Goal: Navigation & Orientation: Find specific page/section

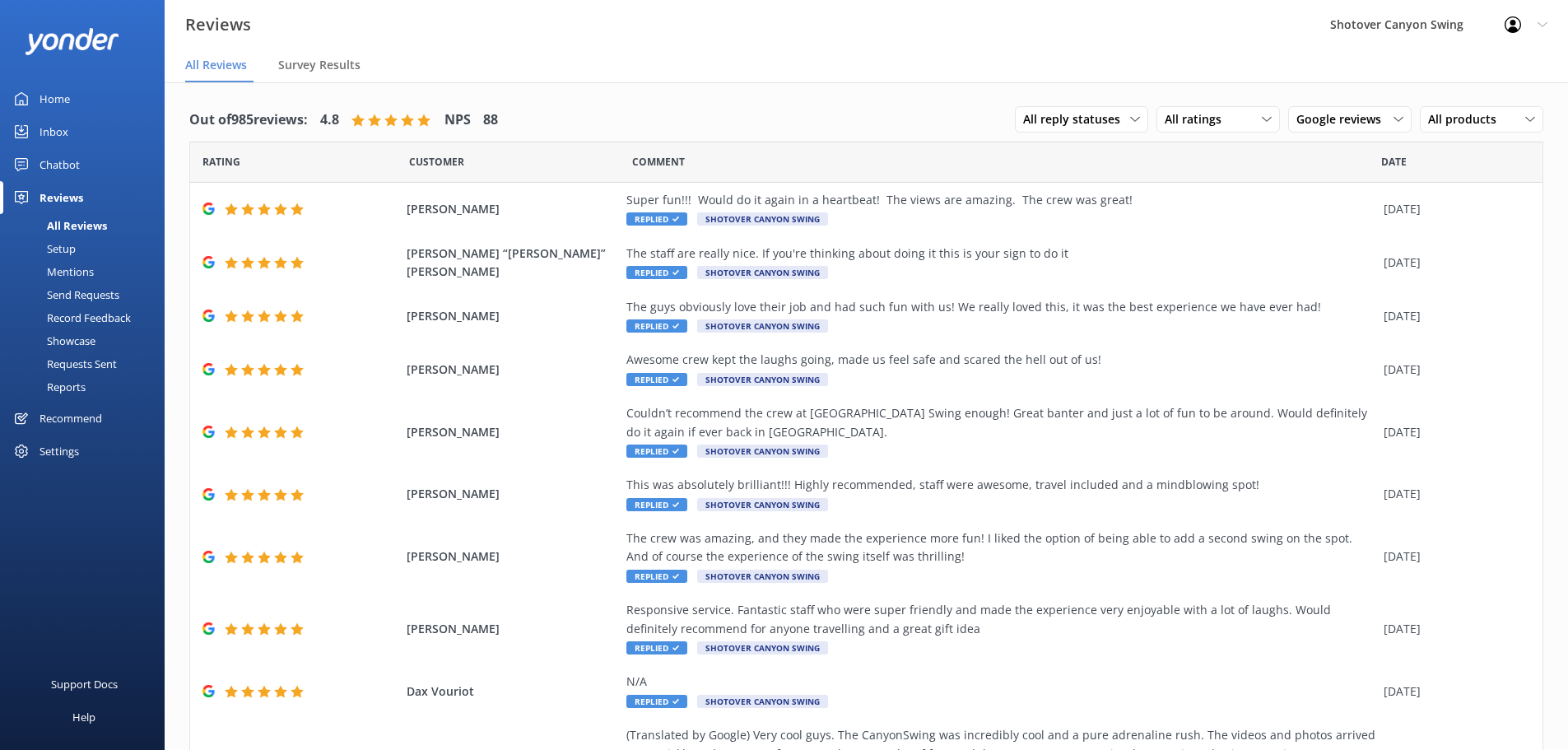
click at [78, 454] on div "Settings" at bounding box center [60, 451] width 40 height 33
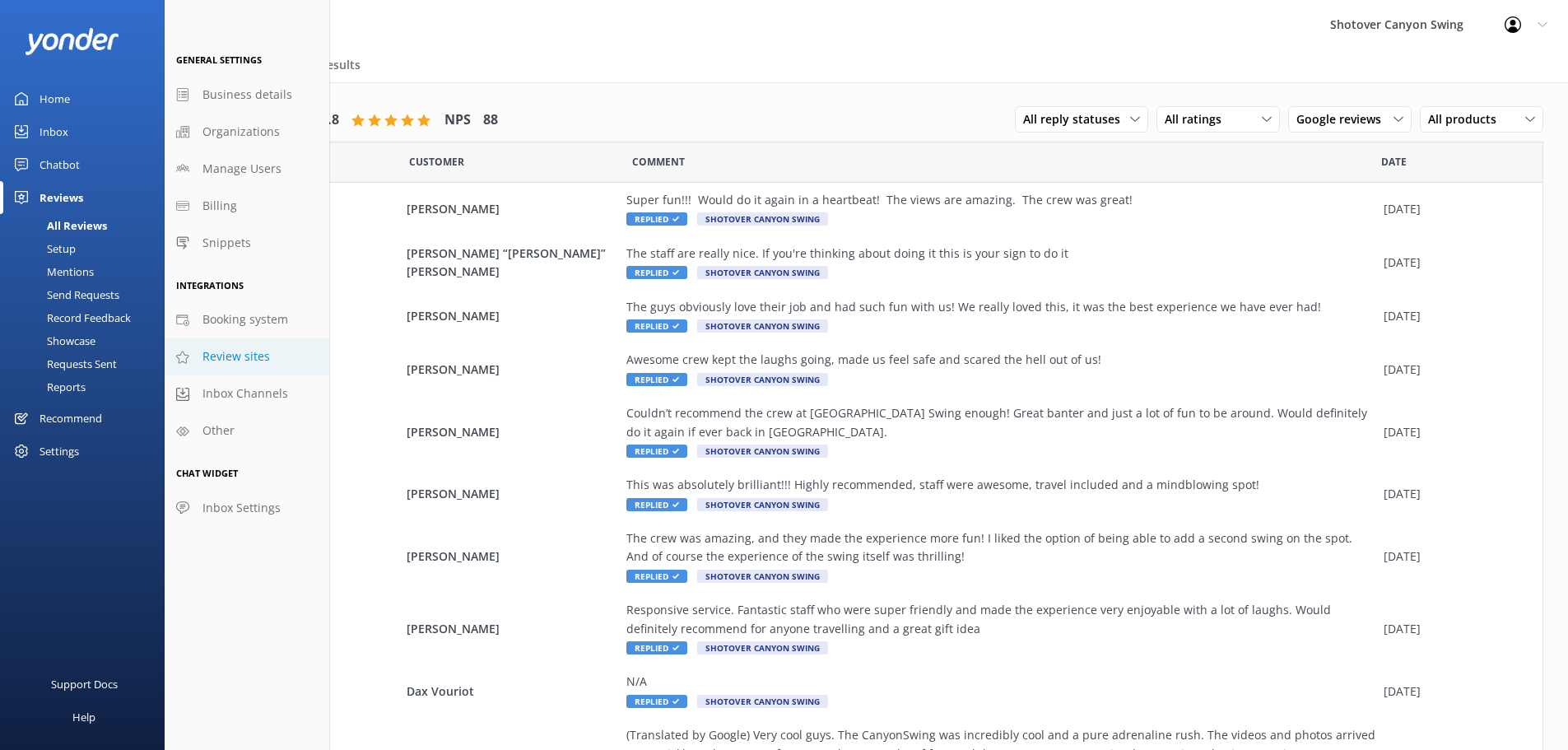
click at [253, 359] on span "Review sites" at bounding box center [236, 356] width 67 height 18
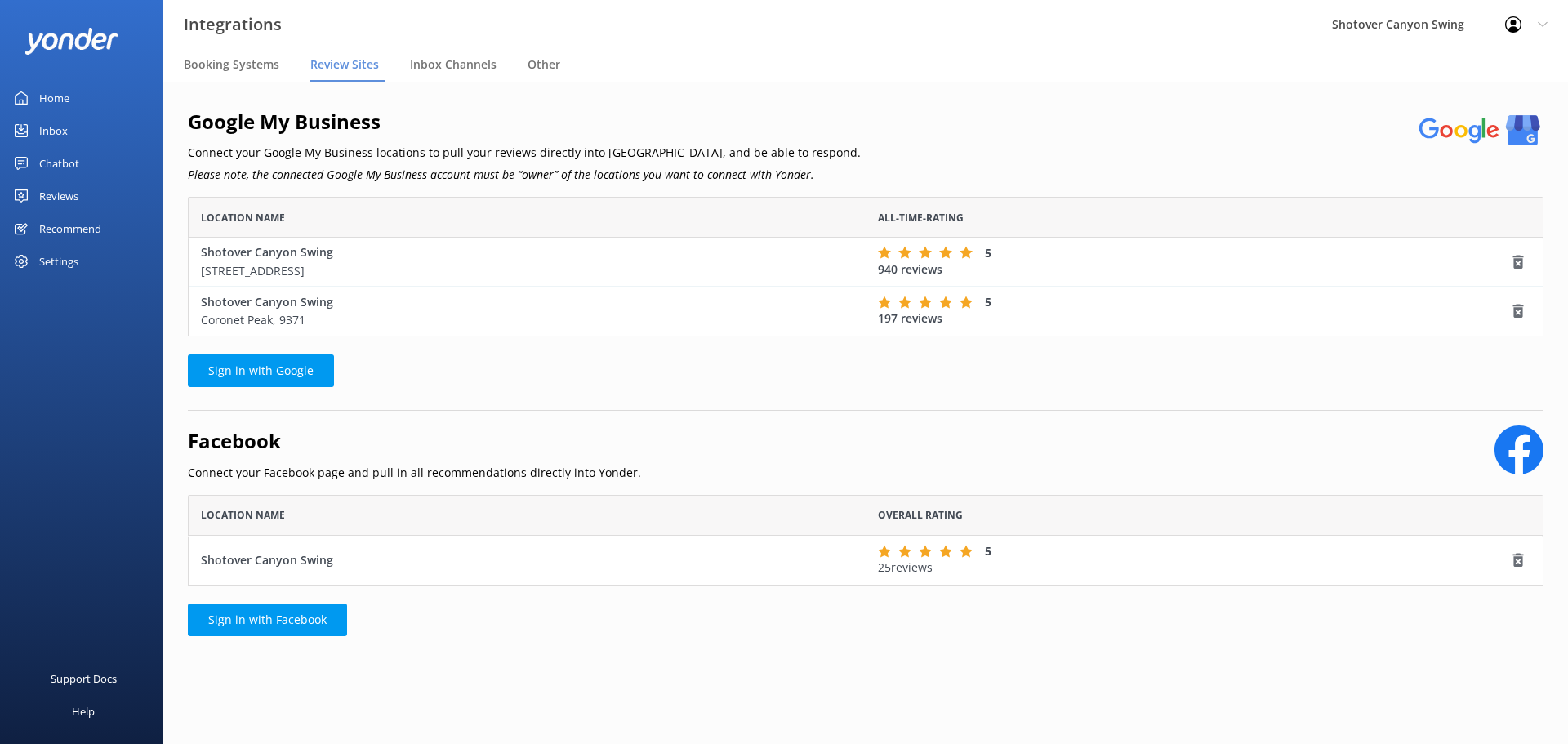
scroll to position [127, 1344]
click at [218, 75] on div "Booking Systems" at bounding box center [234, 65] width 103 height 33
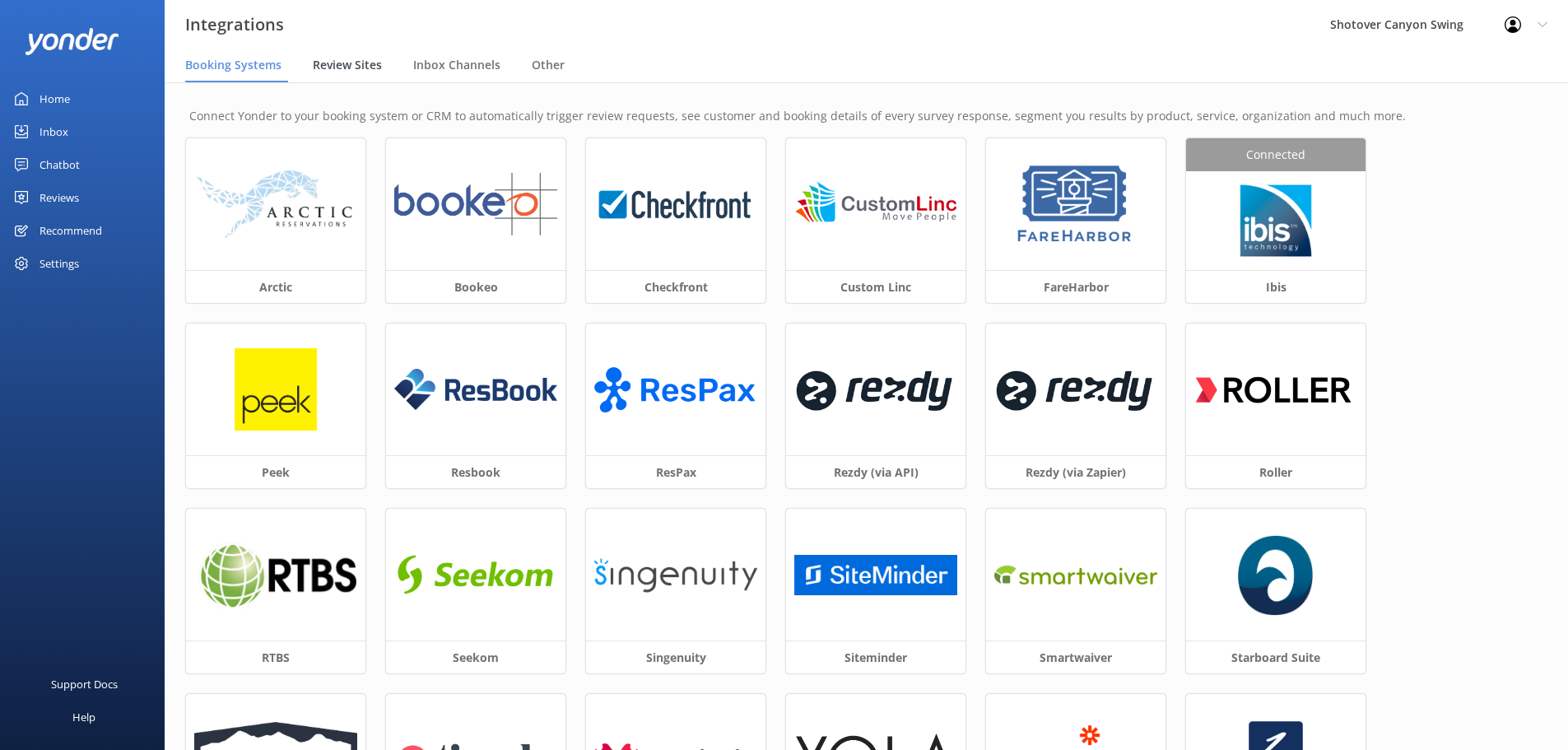
click at [329, 66] on span "Review Sites" at bounding box center [347, 64] width 69 height 16
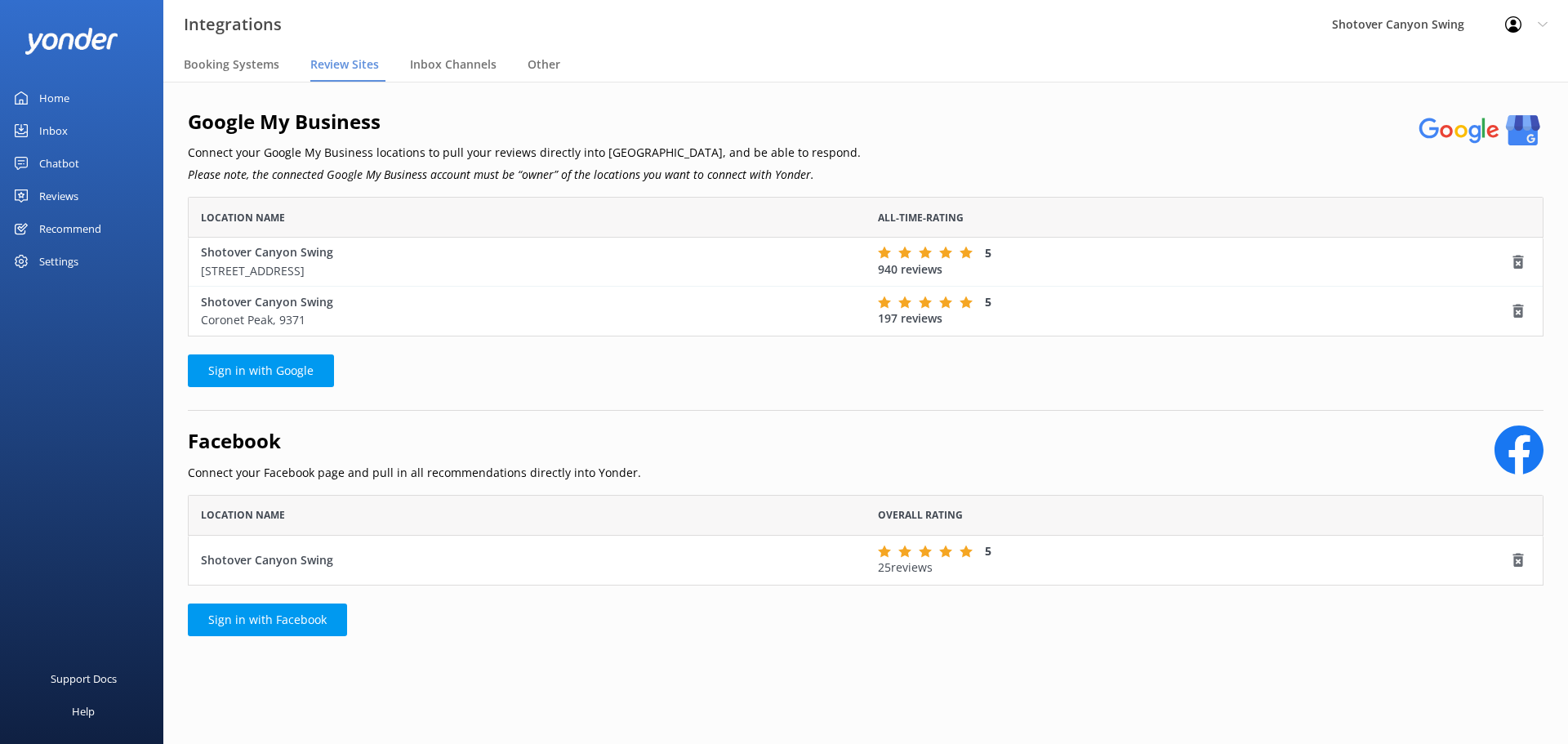
scroll to position [78, 1344]
click at [449, 71] on span "Inbox Channels" at bounding box center [453, 64] width 87 height 16
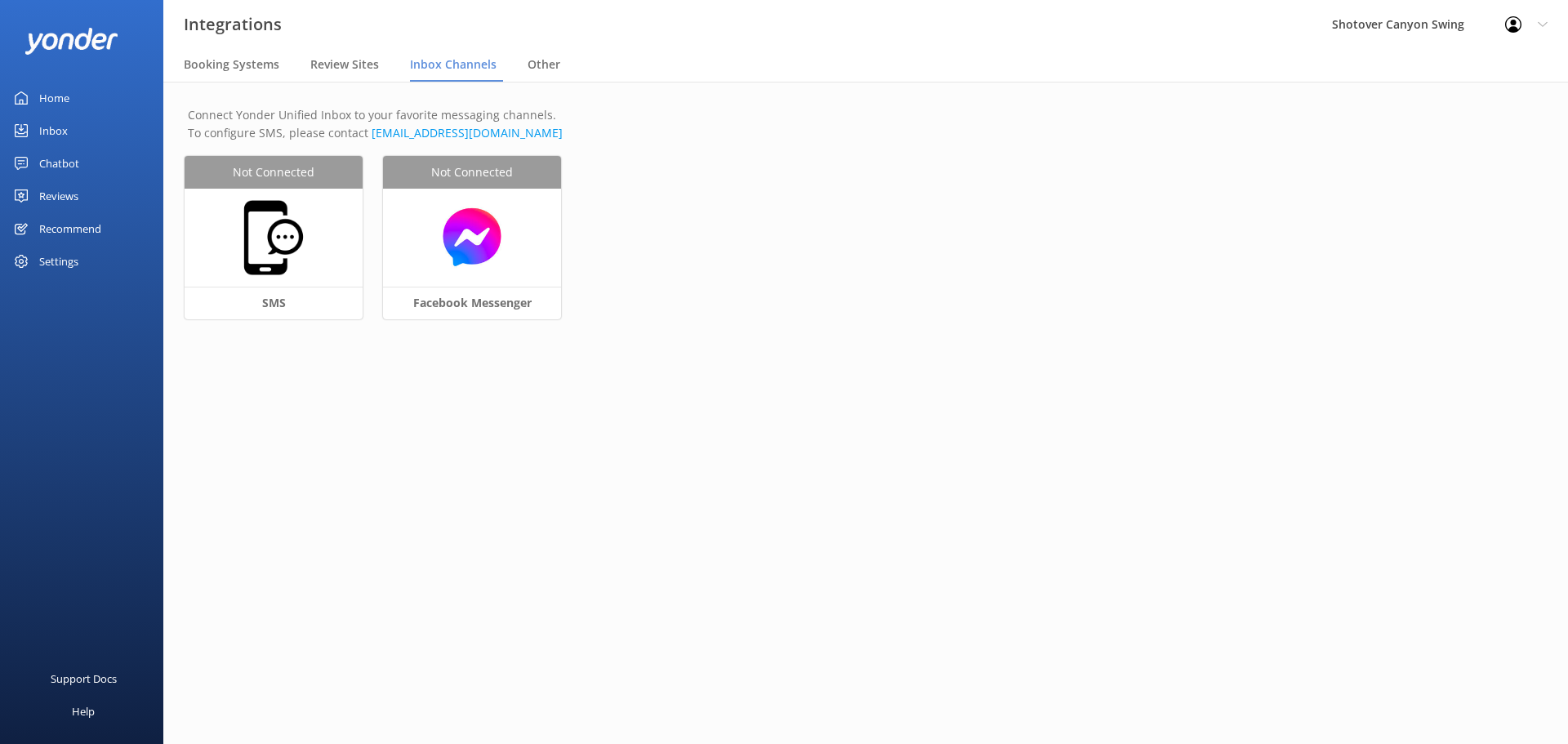
click at [517, 56] on nav "Booking Systems Review Sites Inbox Channels Other" at bounding box center [866, 65] width 1405 height 33
click at [535, 68] on span "Other" at bounding box center [544, 64] width 33 height 16
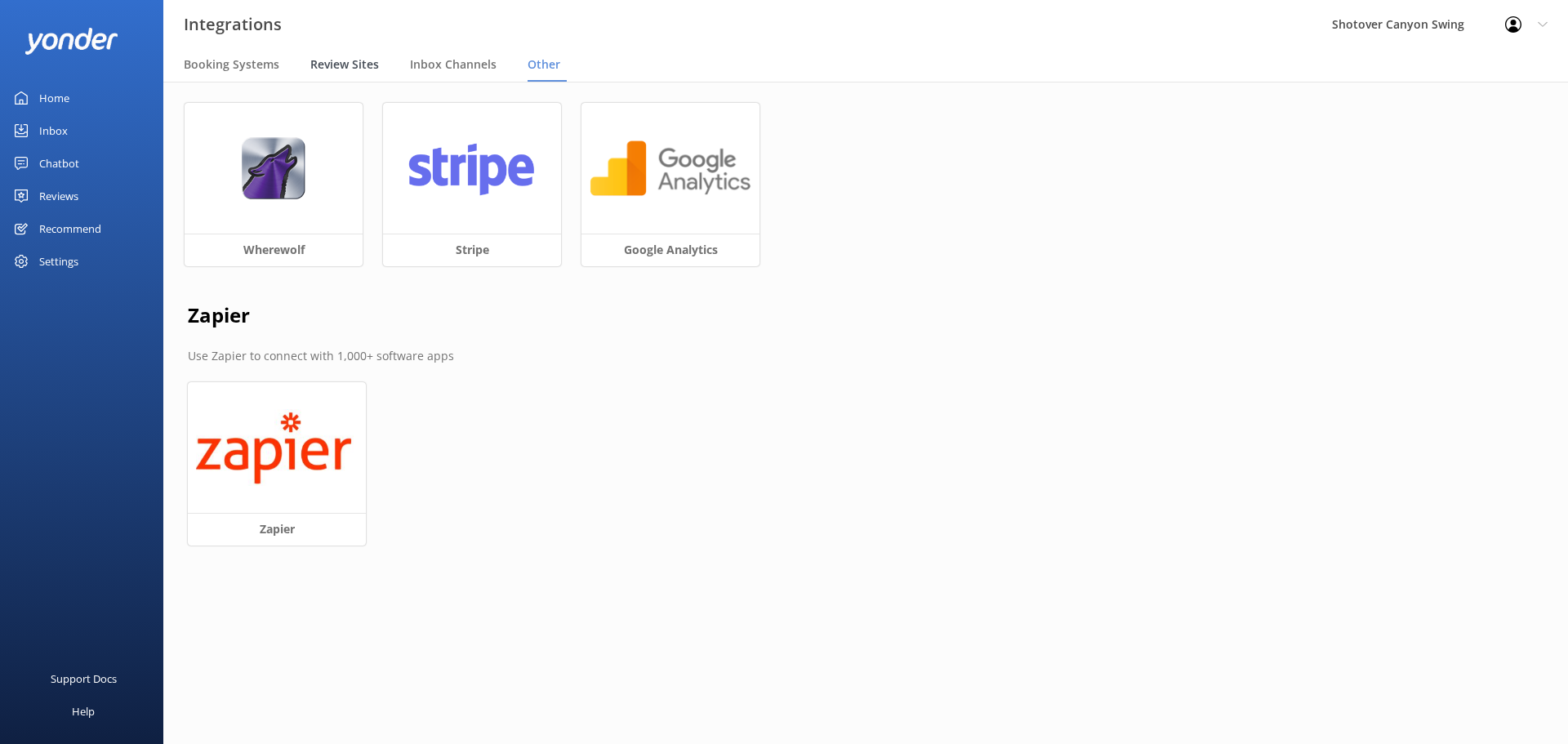
click at [325, 59] on span "Review Sites" at bounding box center [344, 64] width 69 height 16
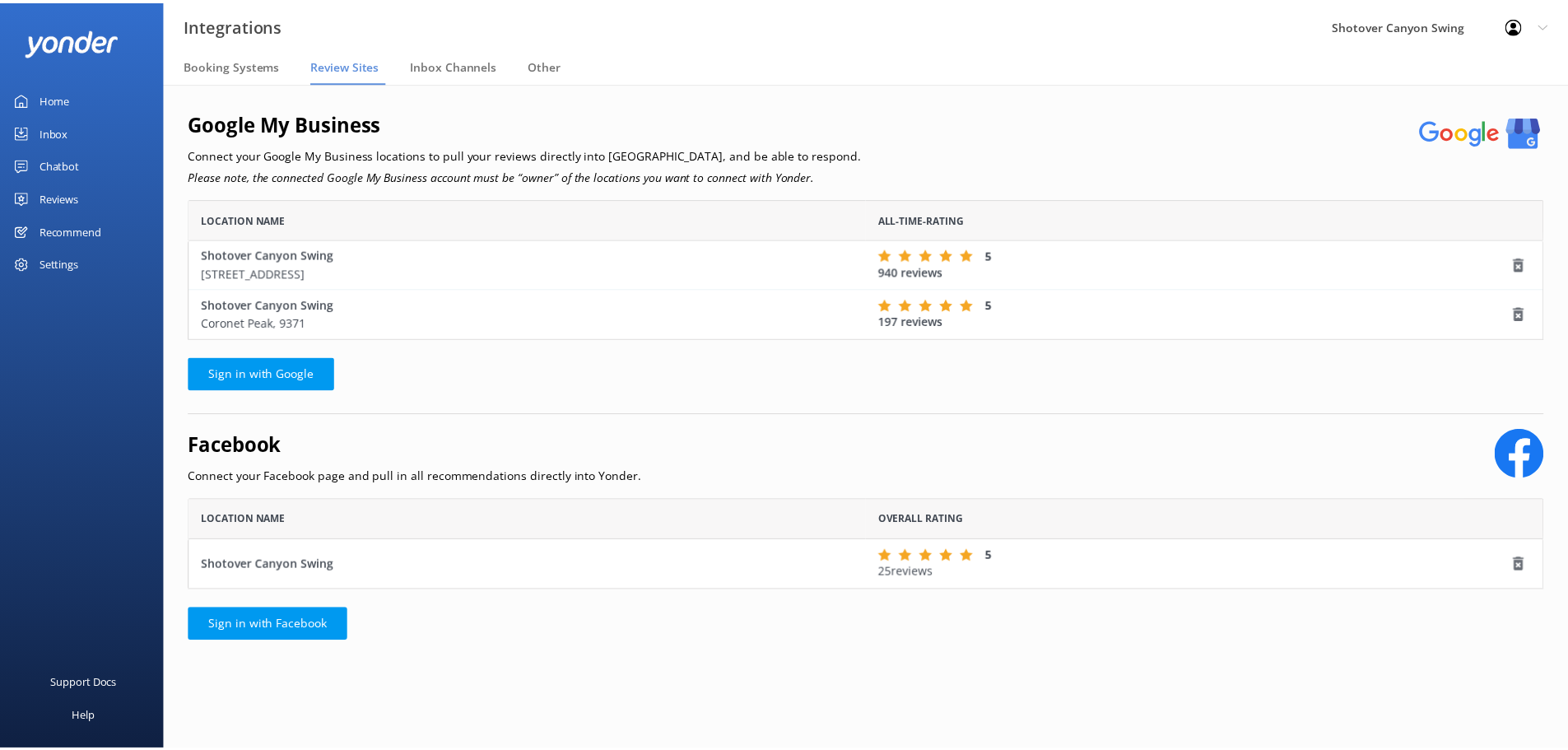
scroll to position [79, 1355]
click at [83, 101] on link "Home" at bounding box center [82, 99] width 165 height 33
